Goal: Transaction & Acquisition: Purchase product/service

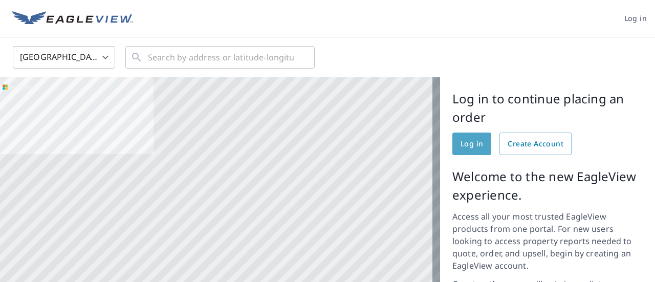
click at [467, 146] on span "Log in" at bounding box center [472, 144] width 23 height 13
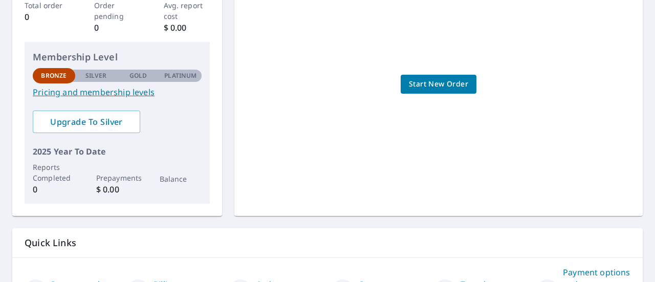
scroll to position [170, 0]
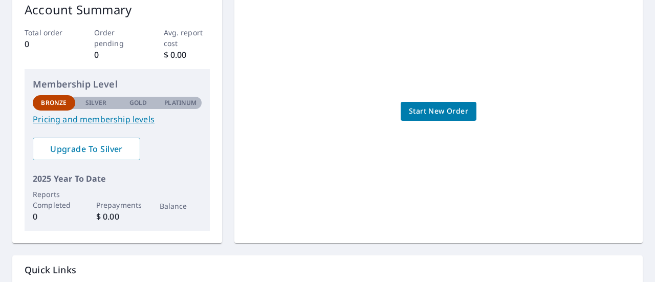
click at [444, 111] on span "Start New Order" at bounding box center [438, 111] width 59 height 13
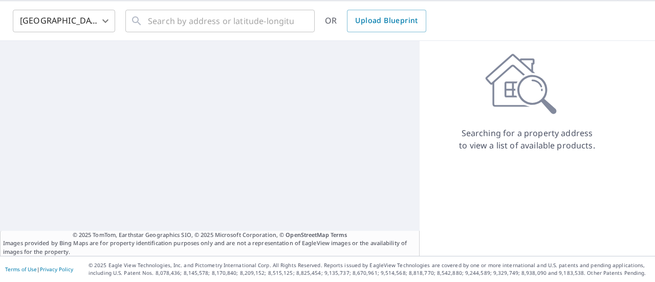
scroll to position [36, 0]
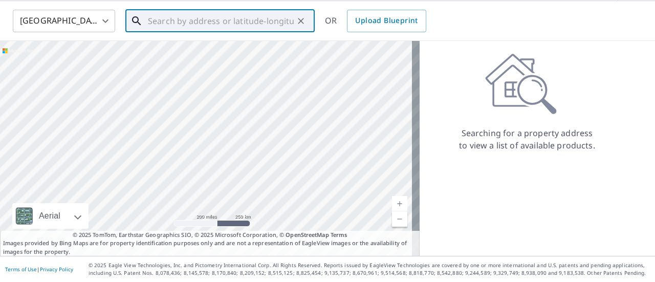
click at [279, 21] on input "text" at bounding box center [221, 21] width 146 height 29
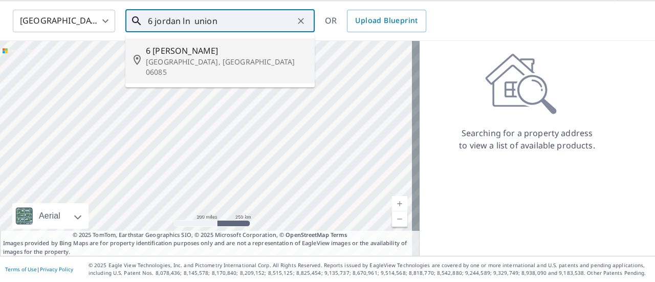
click at [174, 57] on p "[GEOGRAPHIC_DATA], [GEOGRAPHIC_DATA] 06085" at bounding box center [226, 67] width 161 height 20
type input "[STREET_ADDRESS]"
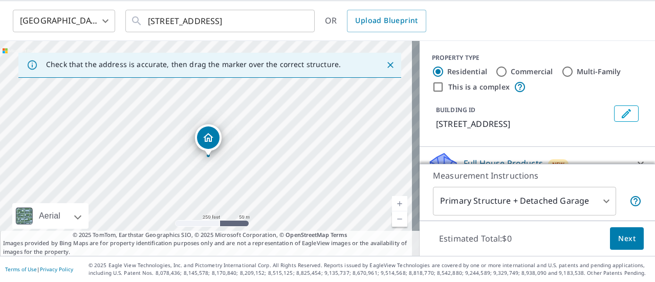
drag, startPoint x: 203, startPoint y: 132, endPoint x: 205, endPoint y: 141, distance: 9.4
drag, startPoint x: 202, startPoint y: 129, endPoint x: 201, endPoint y: 120, distance: 9.3
click at [596, 200] on body "RW RW Dashboard Order History Cancel Order RW [GEOGRAPHIC_DATA] [GEOGRAPHIC_DAT…" at bounding box center [327, 141] width 655 height 282
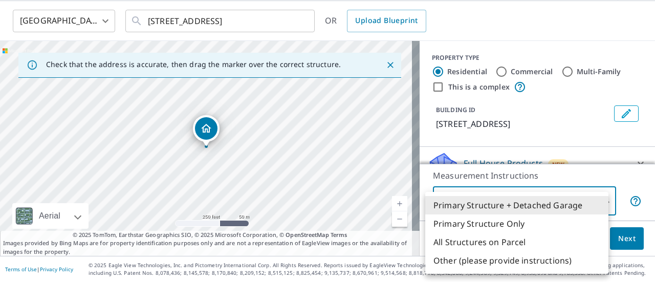
click at [503, 224] on li "Primary Structure Only" at bounding box center [516, 223] width 183 height 18
type input "2"
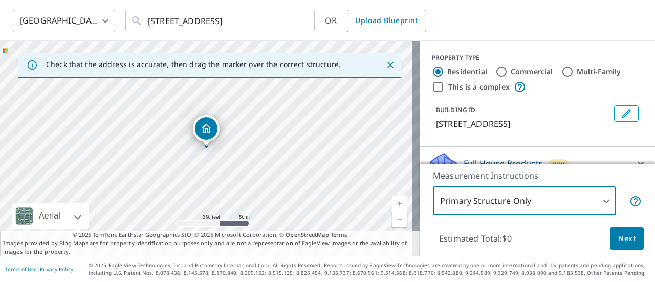
click at [396, 219] on link "Current Level 17, Zoom Out" at bounding box center [399, 218] width 15 height 15
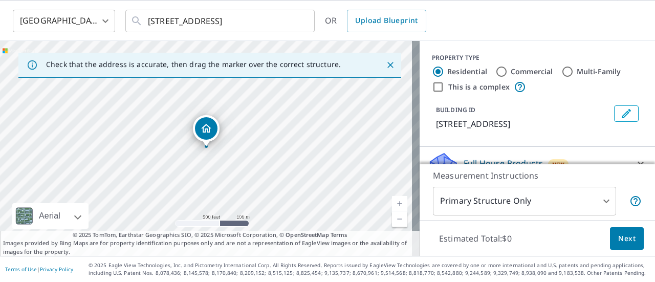
click at [392, 202] on link "Current Level 16, Zoom In" at bounding box center [399, 203] width 15 height 15
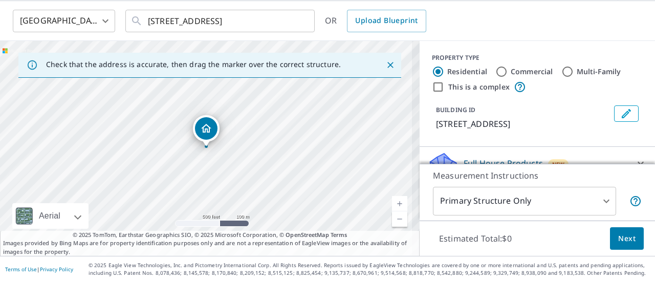
click at [392, 202] on link "Current Level 17.356446257602574, Zoom In" at bounding box center [399, 203] width 15 height 15
click at [392, 202] on link "Current Level 18.01024429012287, Zoom In Disabled" at bounding box center [399, 203] width 15 height 15
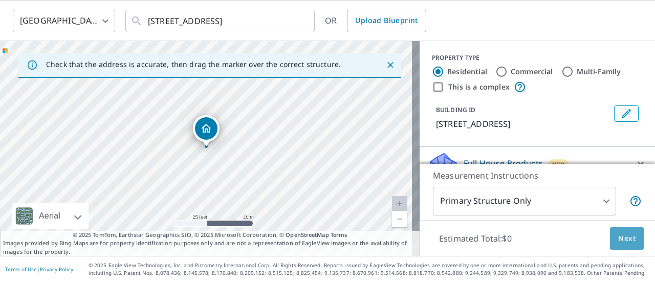
click at [620, 239] on span "Next" at bounding box center [626, 238] width 17 height 13
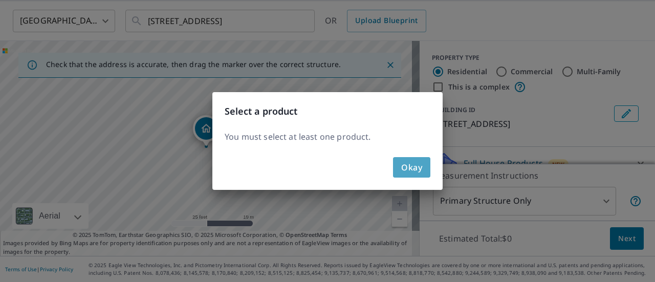
click at [412, 169] on span "Okay" at bounding box center [411, 167] width 21 height 14
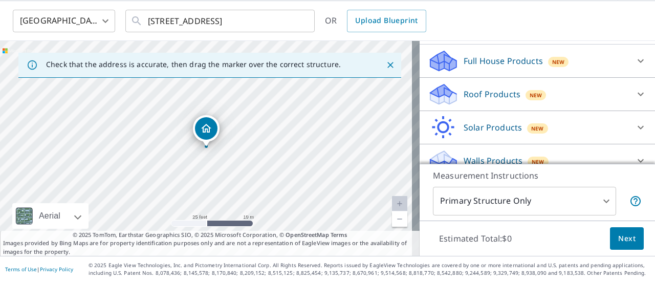
scroll to position [116, 0]
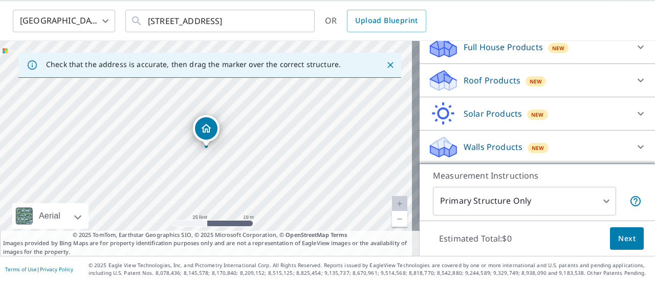
click at [442, 80] on icon at bounding box center [444, 77] width 26 height 13
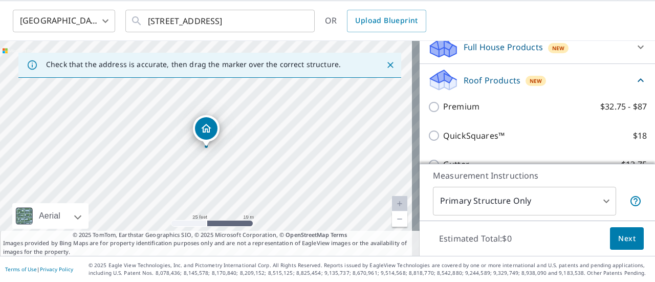
scroll to position [167, 0]
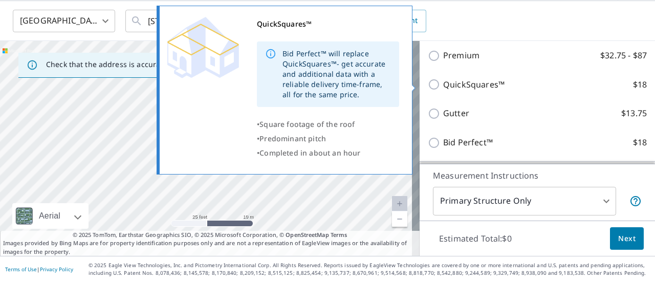
click at [428, 84] on input "QuickSquares™ $18" at bounding box center [435, 84] width 15 height 12
checkbox input "true"
type input "1"
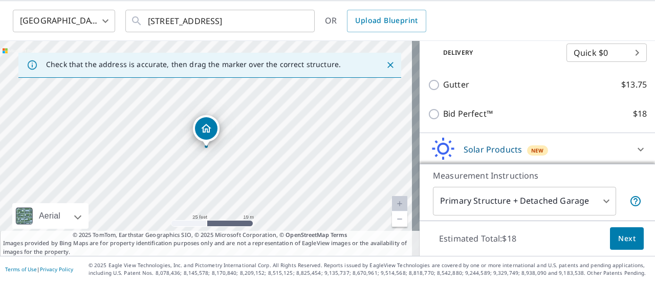
scroll to position [271, 0]
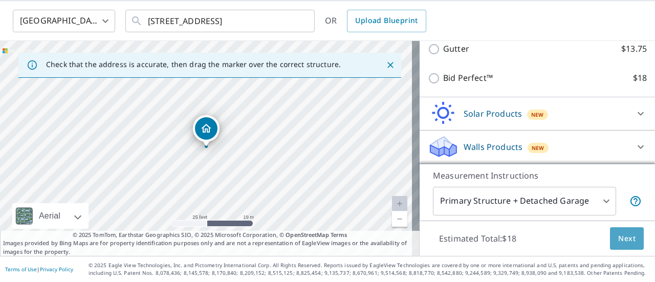
click at [623, 235] on span "Next" at bounding box center [626, 238] width 17 height 13
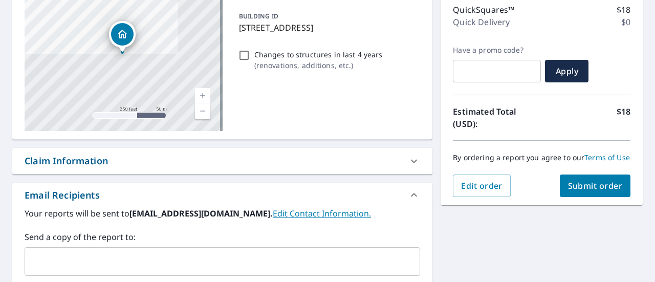
scroll to position [139, 0]
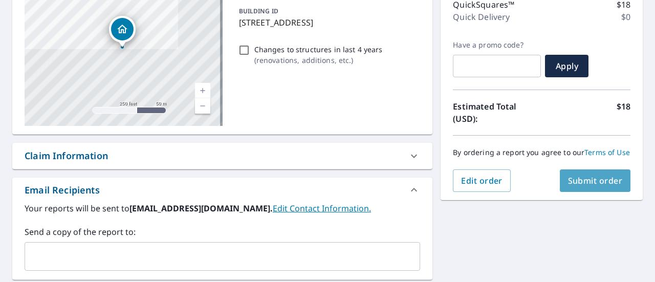
click at [581, 186] on span "Submit order" at bounding box center [595, 180] width 55 height 11
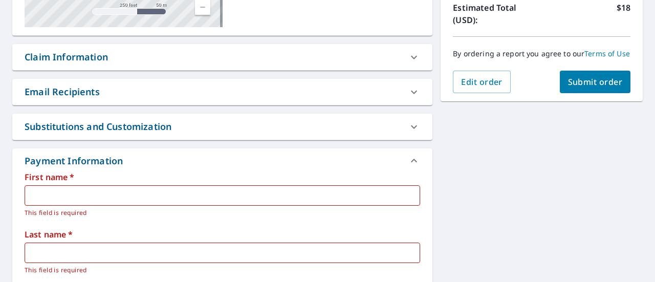
scroll to position [241, 0]
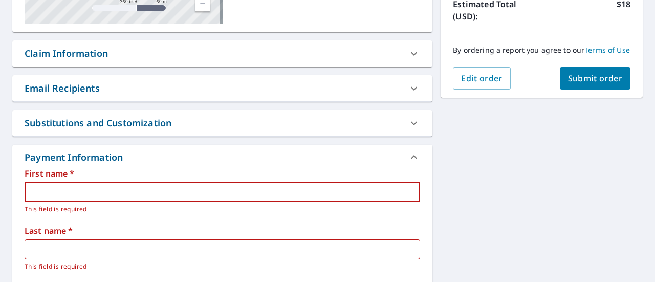
click at [127, 188] on input "text" at bounding box center [223, 192] width 396 height 20
type input "Rafal"
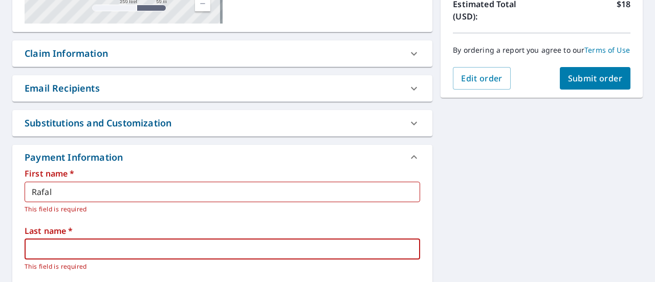
click at [98, 248] on input "text" at bounding box center [223, 249] width 396 height 20
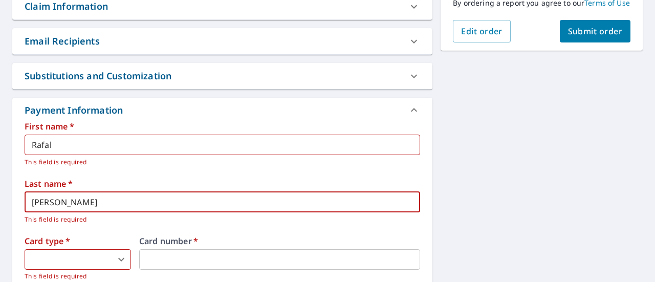
scroll to position [343, 0]
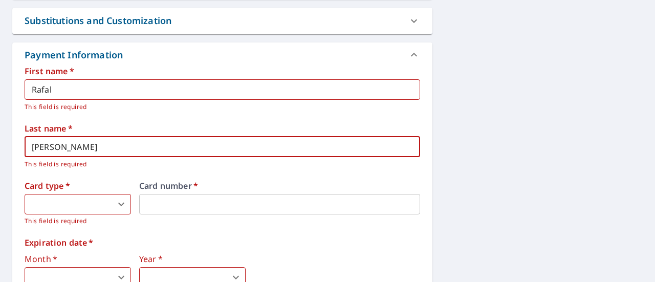
type input "[PERSON_NAME]"
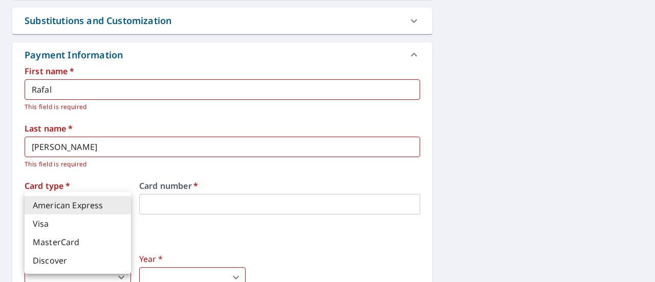
click at [77, 202] on body "RW RW Dashboard Order History Cancel Order RW Dashboard / Finalize Order Finali…" at bounding box center [327, 141] width 655 height 282
click at [77, 240] on li "MasterCard" at bounding box center [78, 242] width 106 height 18
type input "3"
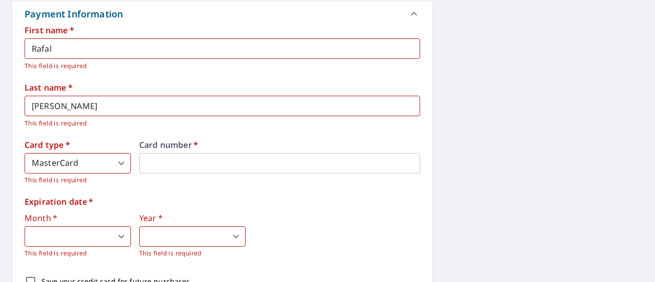
scroll to position [395, 0]
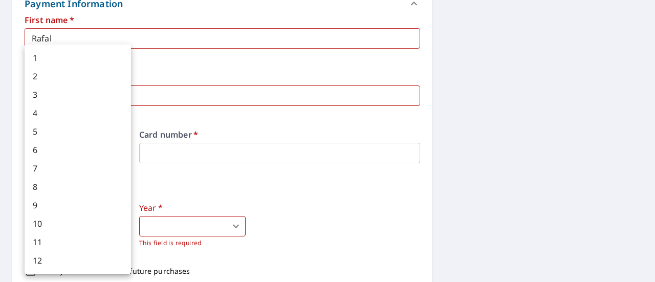
click at [122, 223] on body "RW RW Dashboard Order History Cancel Order RW Dashboard / Finalize Order Finali…" at bounding box center [327, 141] width 655 height 282
click at [73, 186] on li "8" at bounding box center [78, 187] width 106 height 18
type input "8"
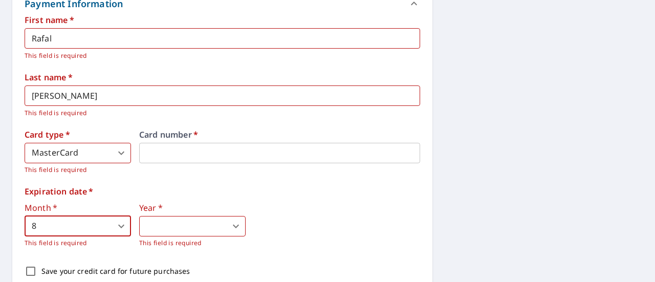
click at [240, 226] on body "RW RW Dashboard Order History Cancel Order RW Dashboard / Finalize Order Finali…" at bounding box center [327, 141] width 655 height 282
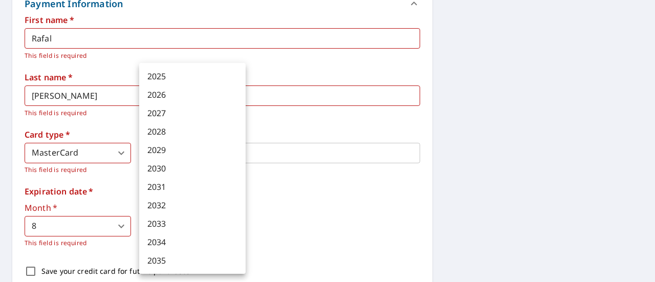
click at [185, 114] on li "2027" at bounding box center [192, 113] width 106 height 18
type input "2027"
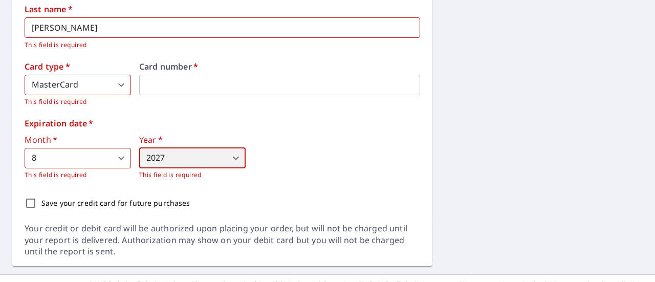
scroll to position [481, 0]
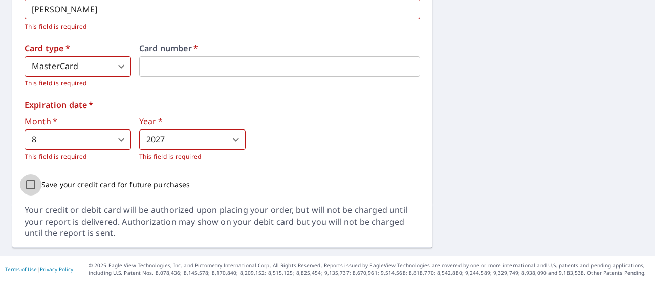
click at [32, 182] on input "Save your credit card for future purchases" at bounding box center [31, 185] width 22 height 22
checkbox input "true"
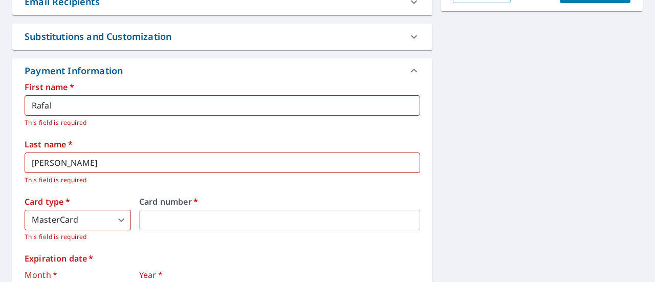
scroll to position [379, 0]
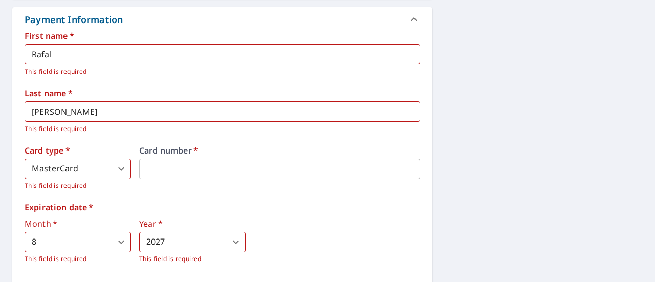
click at [122, 239] on body "RW RW Dashboard Order History Cancel Order RW Dashboard / Finalize Order Finali…" at bounding box center [327, 141] width 655 height 282
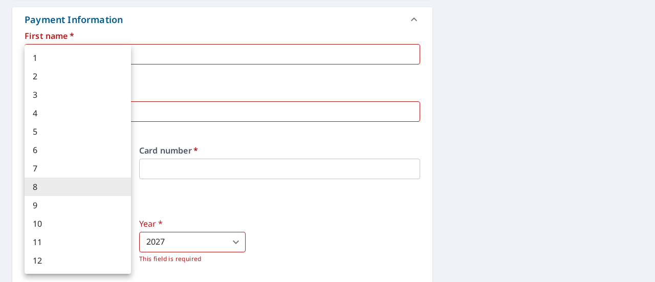
click at [119, 185] on li "8" at bounding box center [78, 187] width 106 height 18
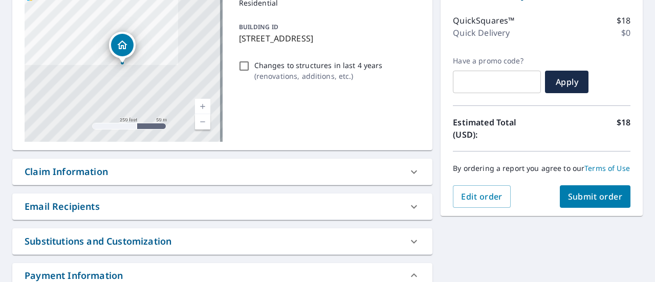
scroll to position [174, 0]
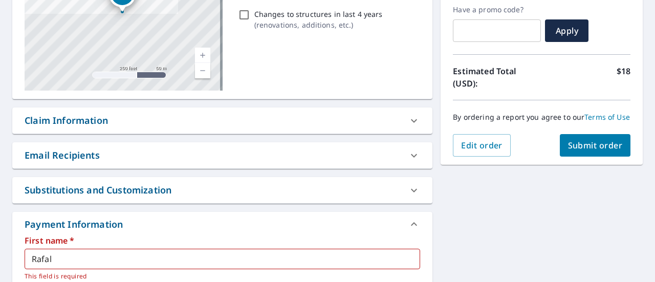
click at [577, 151] on span "Submit order" at bounding box center [595, 145] width 55 height 11
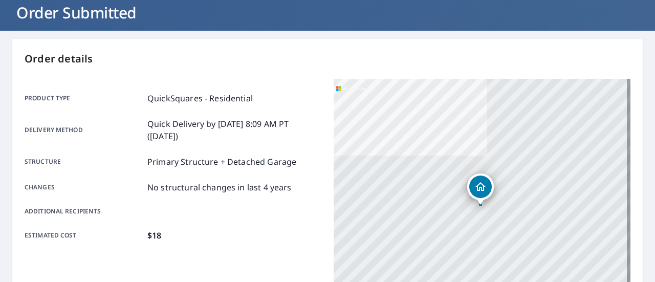
scroll to position [218, 0]
